Goal: Transaction & Acquisition: Download file/media

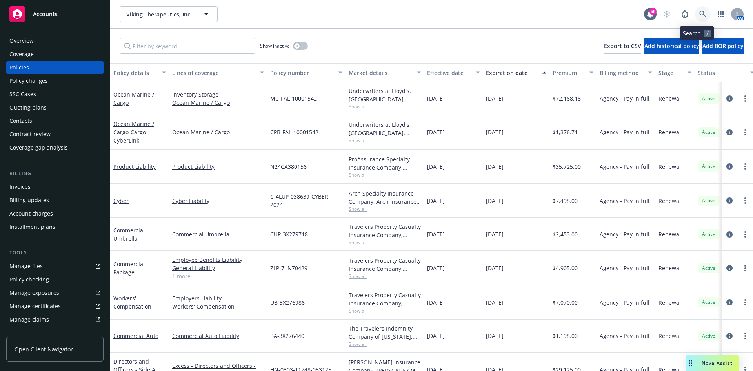
click at [699, 16] on icon at bounding box center [702, 14] width 7 height 7
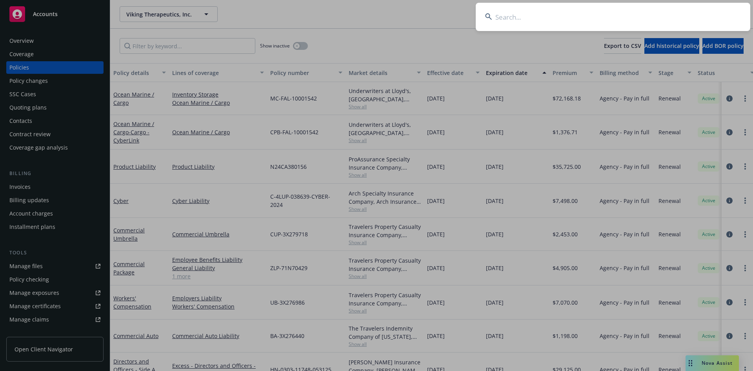
click at [528, 16] on input at bounding box center [613, 17] width 274 height 28
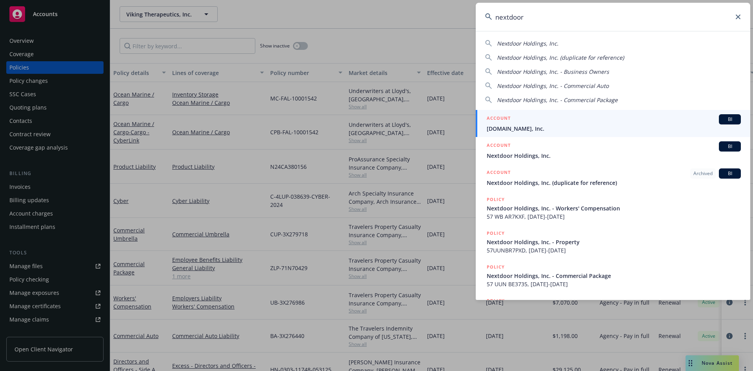
type input "nextdoor"
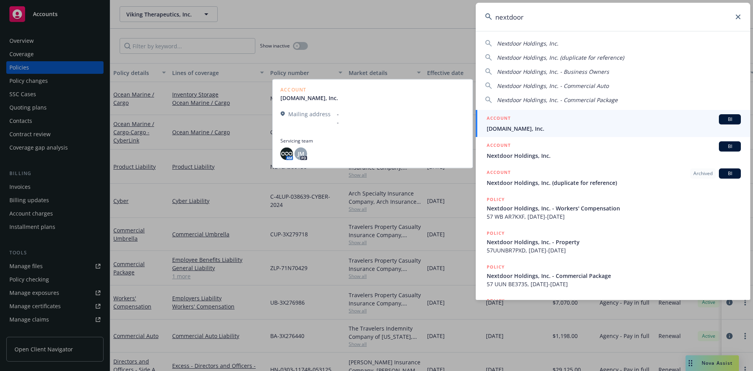
click at [539, 131] on span "[DOMAIN_NAME], Inc." at bounding box center [614, 128] width 254 height 8
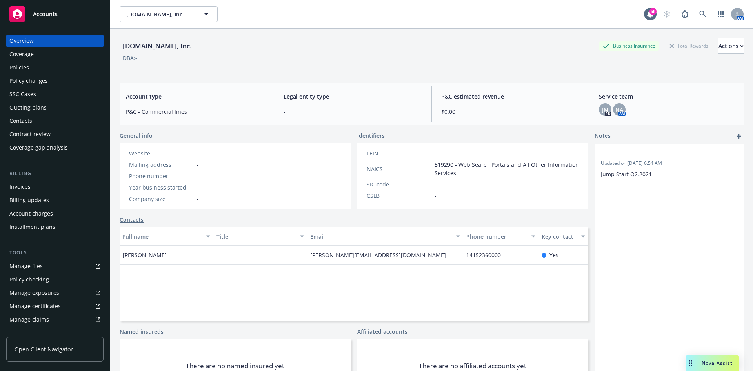
click at [28, 66] on div "Policies" at bounding box center [19, 67] width 20 height 13
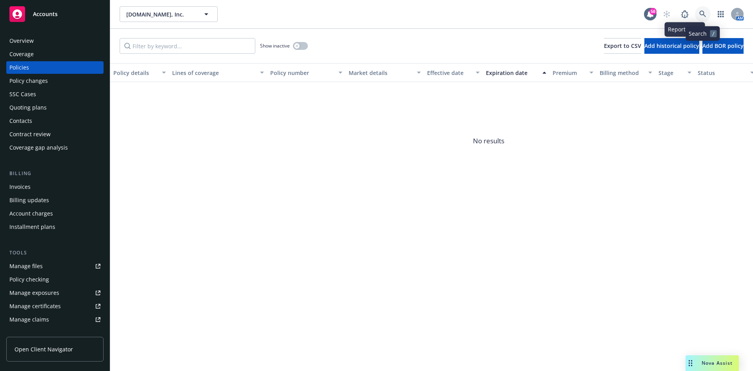
click at [696, 16] on link at bounding box center [703, 14] width 16 height 16
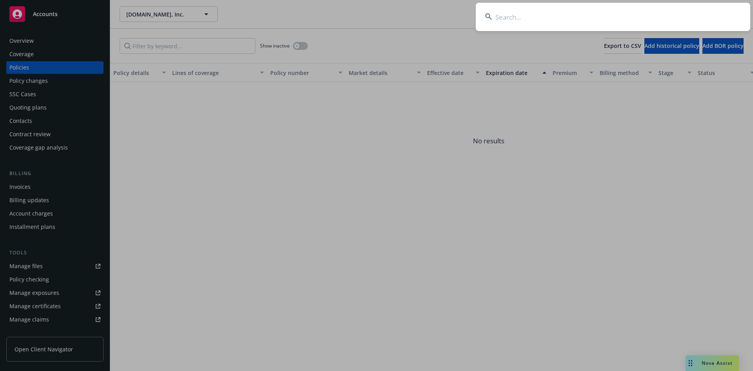
click at [548, 15] on input at bounding box center [613, 17] width 274 height 28
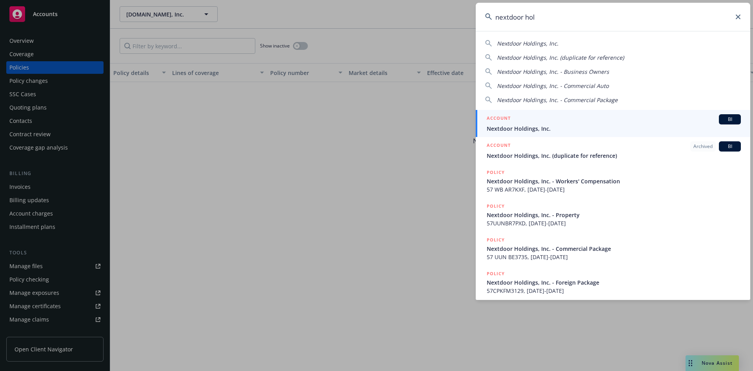
type input "nextdoor hol"
click at [572, 120] on div "ACCOUNT BI" at bounding box center [614, 119] width 254 height 10
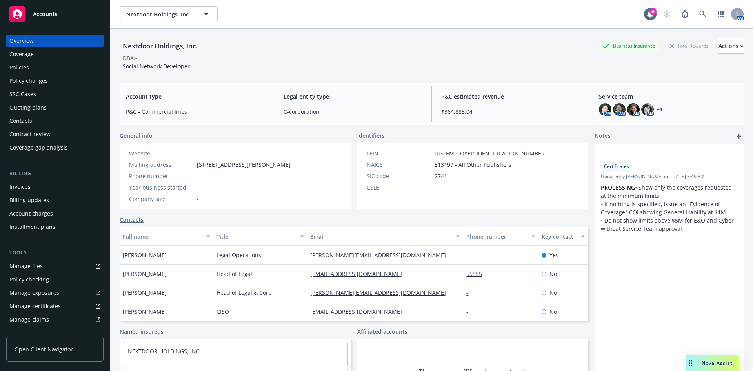
click at [19, 63] on div "Policies" at bounding box center [19, 67] width 20 height 13
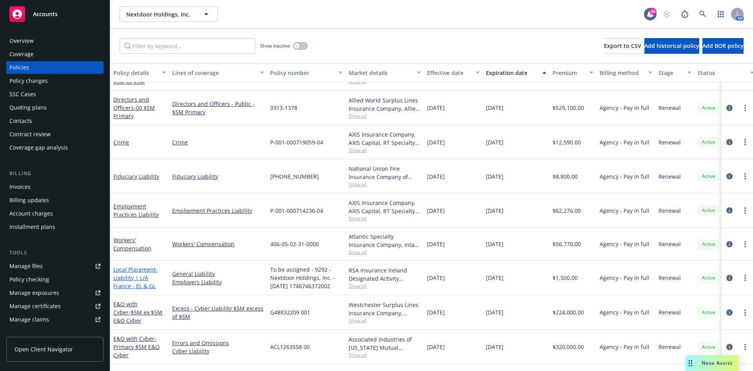
scroll to position [235, 0]
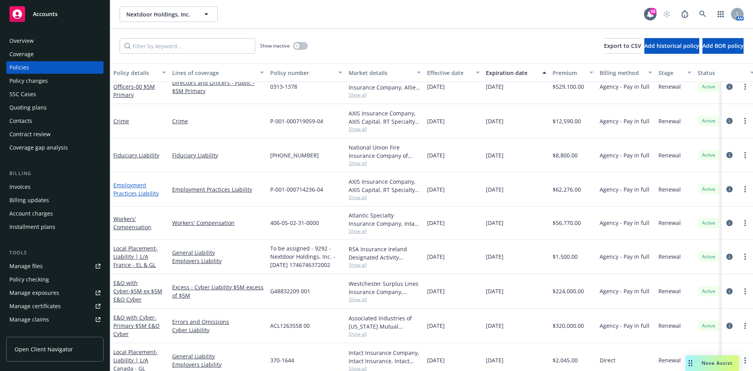
click at [136, 192] on link "Employment Practices Liability" at bounding box center [135, 189] width 45 height 16
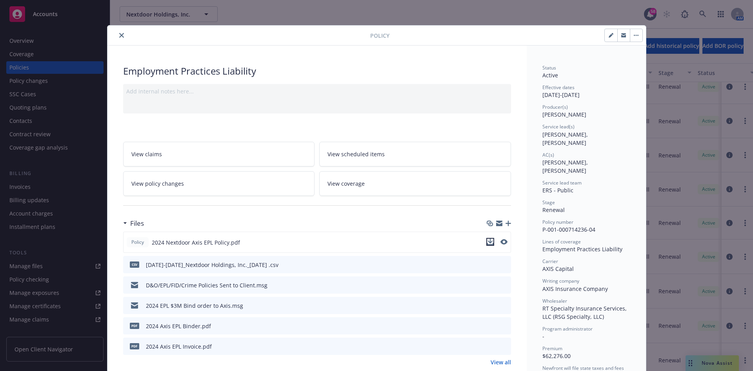
click at [489, 242] on icon "download file" at bounding box center [490, 241] width 6 height 6
click at [119, 37] on icon "close" at bounding box center [121, 35] width 5 height 5
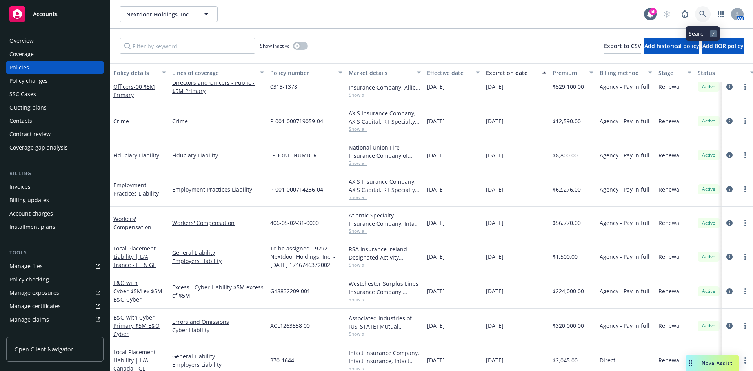
click at [701, 12] on icon at bounding box center [702, 14] width 7 height 7
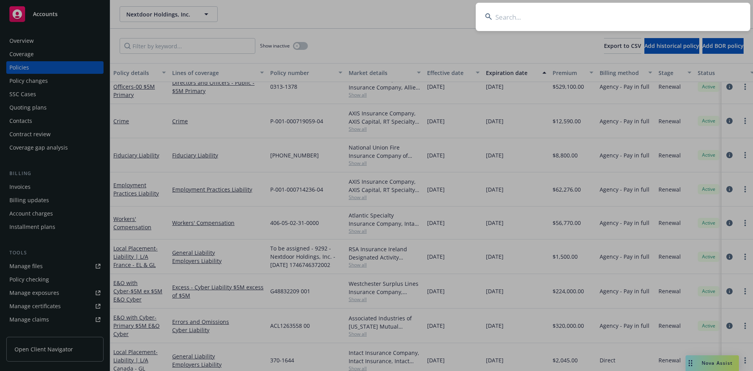
click at [514, 18] on input at bounding box center [613, 17] width 274 height 28
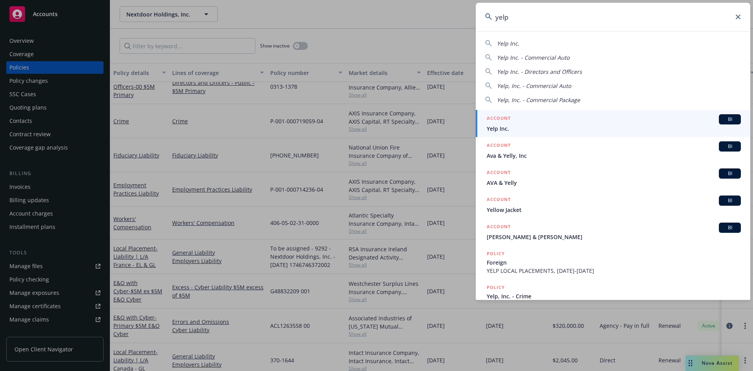
type input "yelp"
click at [518, 128] on span "Yelp Inc." at bounding box center [614, 128] width 254 height 8
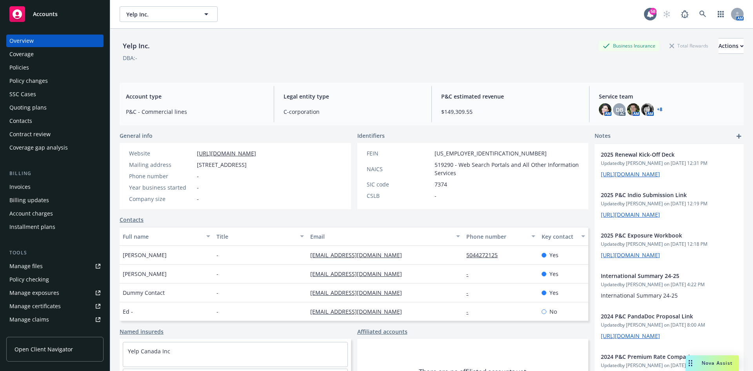
click at [36, 67] on div "Policies" at bounding box center [54, 67] width 91 height 13
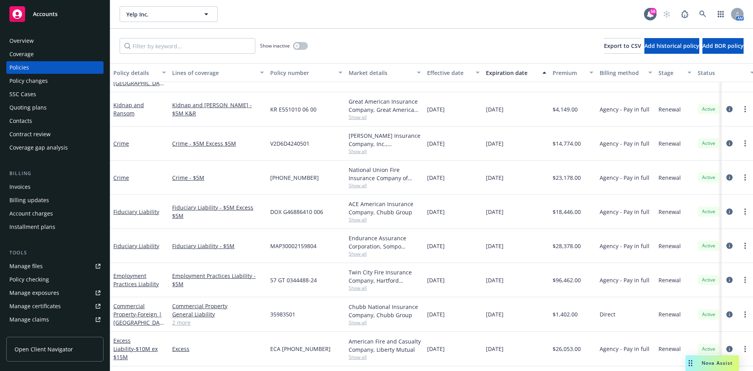
scroll to position [235, 0]
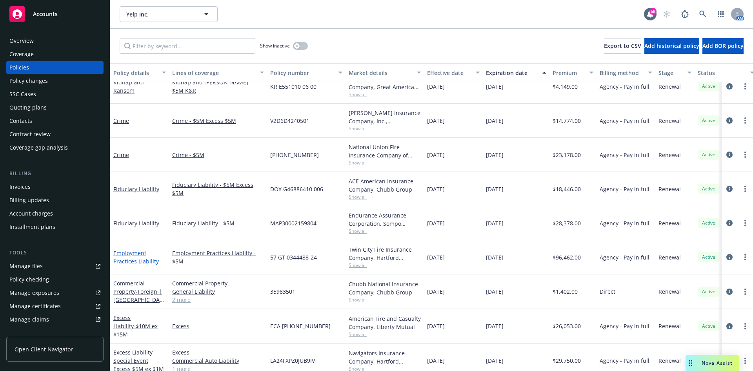
click at [144, 262] on link "Employment Practices Liability" at bounding box center [135, 257] width 45 height 16
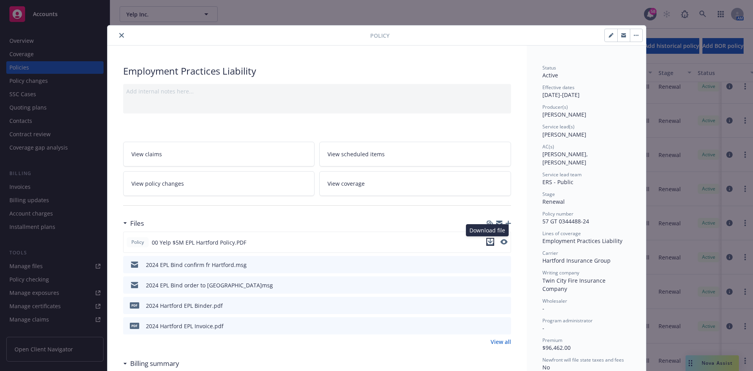
click at [487, 242] on icon "download file" at bounding box center [490, 241] width 6 height 6
click at [119, 35] on icon "close" at bounding box center [121, 35] width 5 height 5
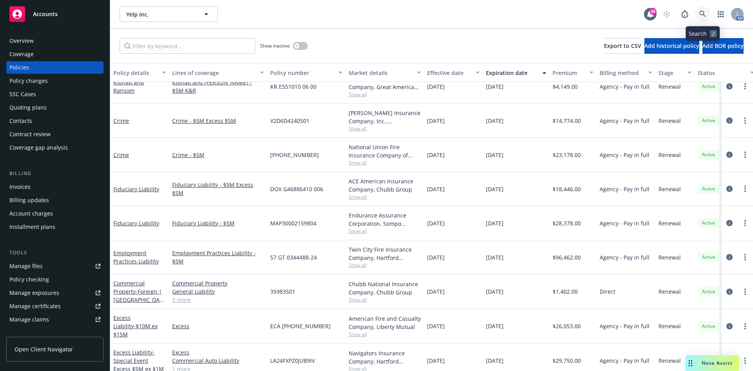
click at [706, 12] on link at bounding box center [703, 14] width 16 height 16
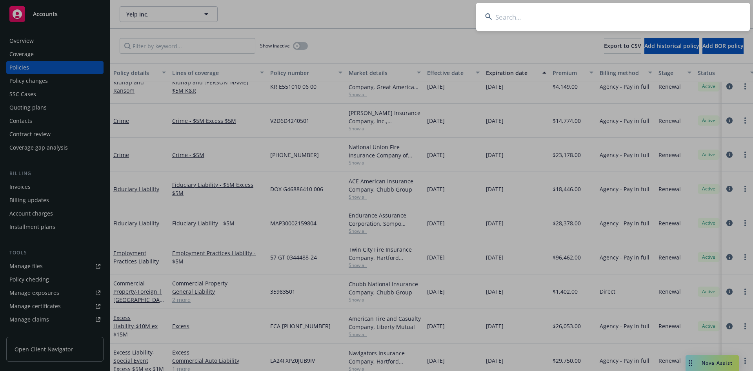
click at [621, 7] on input at bounding box center [613, 17] width 274 height 28
type input "confluent"
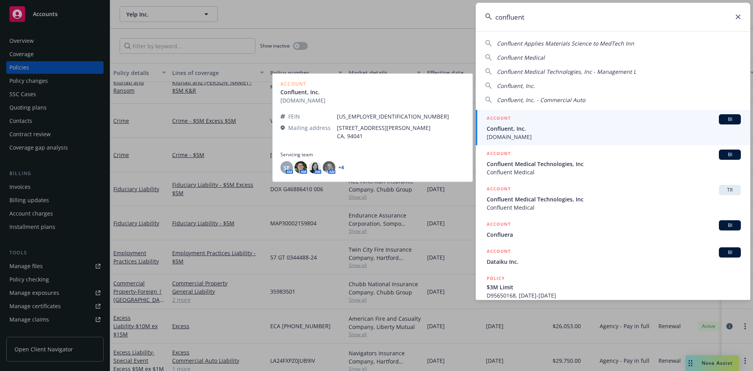
click at [545, 138] on span "[DOMAIN_NAME]" at bounding box center [614, 137] width 254 height 8
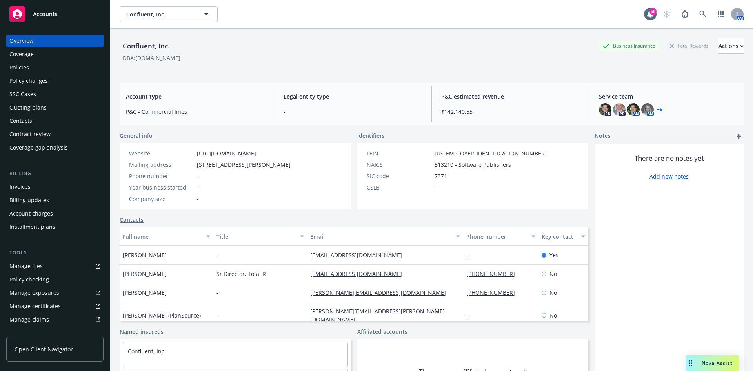
click at [33, 65] on div "Policies" at bounding box center [54, 67] width 91 height 13
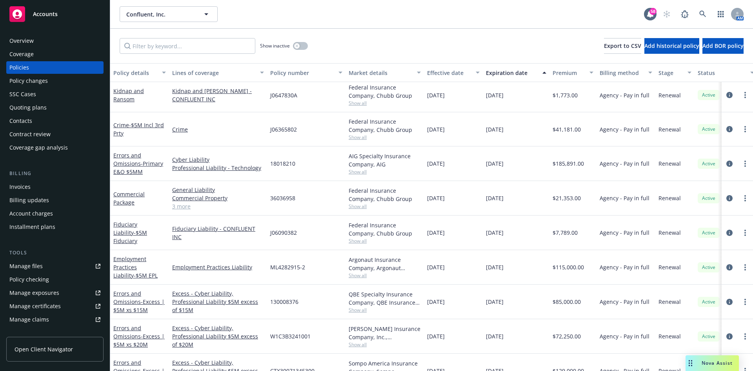
scroll to position [706, 0]
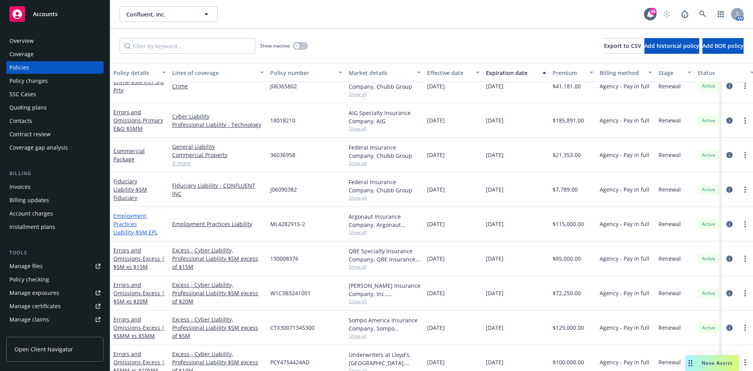
click at [130, 222] on link "Employment Practices Liability - $5M EPL" at bounding box center [135, 224] width 44 height 24
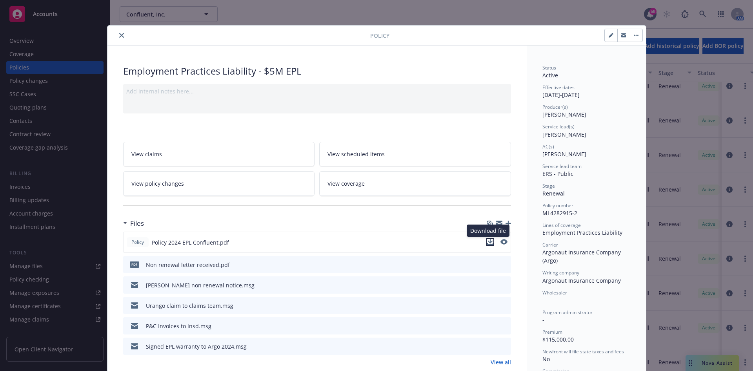
click at [487, 241] on icon "download file" at bounding box center [489, 240] width 5 height 5
